Goal: Obtain resource: Download file/media

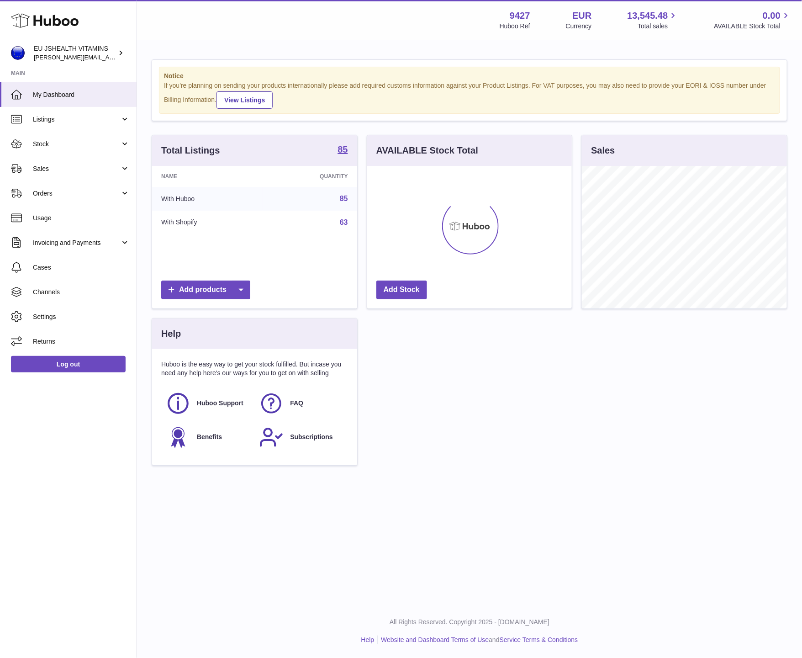
scroll to position [143, 204]
click at [63, 146] on span "Stock" at bounding box center [76, 144] width 87 height 9
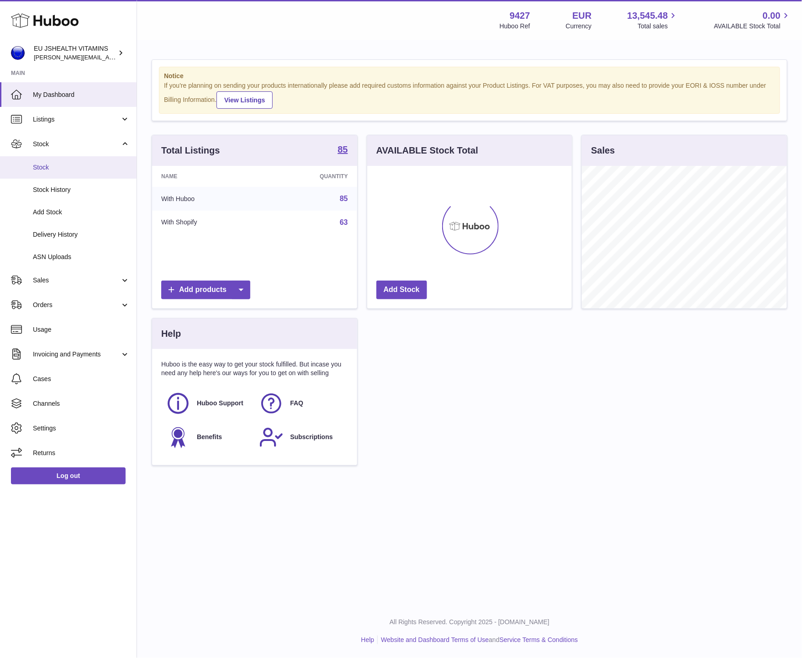
click at [64, 171] on span "Stock" at bounding box center [81, 167] width 97 height 9
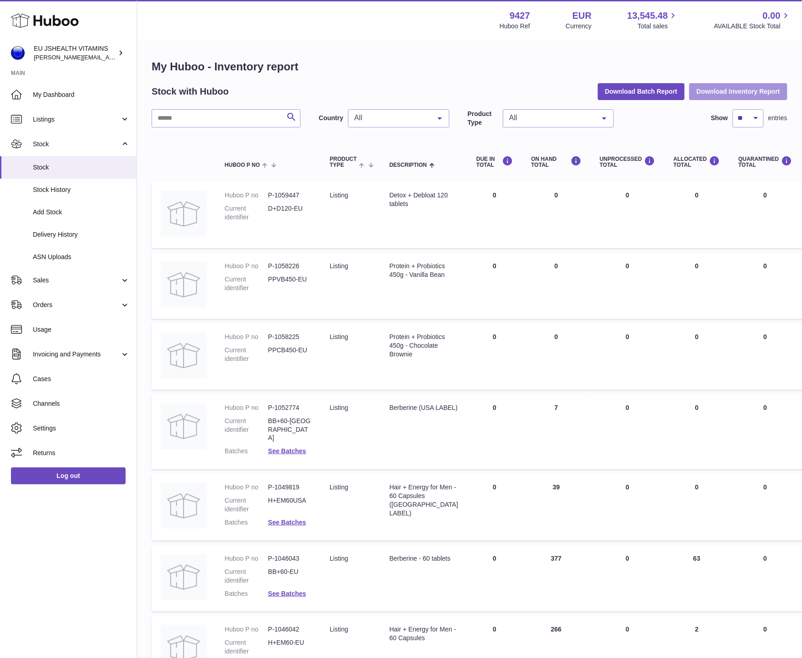
click at [701, 88] on button "Download Inventory Report" at bounding box center [738, 91] width 98 height 16
click at [547, 0] on div "Menu Huboo 9427 Huboo Ref EUR Currency 13,545.48 Total sales 0.00 AVAILABLE Sto…" at bounding box center [469, 20] width 665 height 40
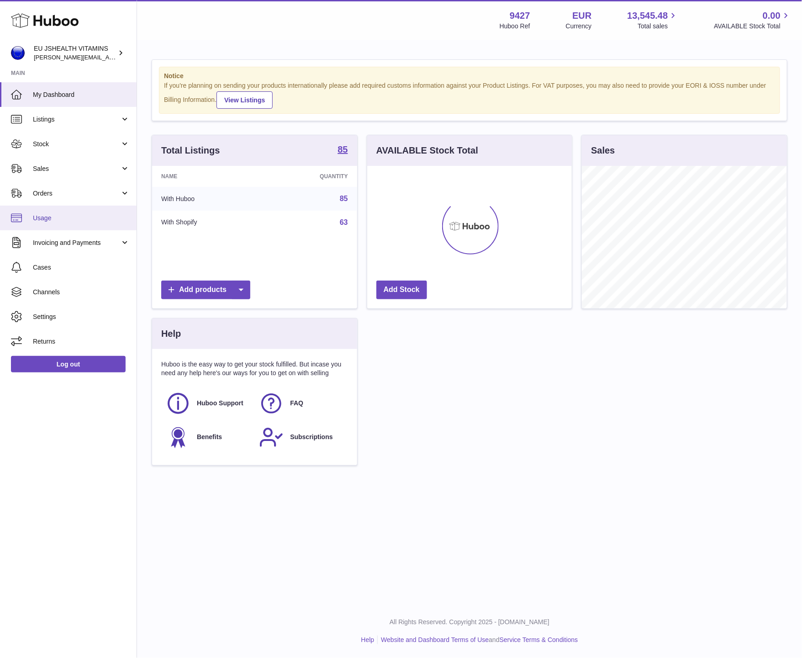
scroll to position [143, 204]
click at [83, 364] on link "Log out" at bounding box center [68, 364] width 115 height 16
